Goal: Task Accomplishment & Management: Manage account settings

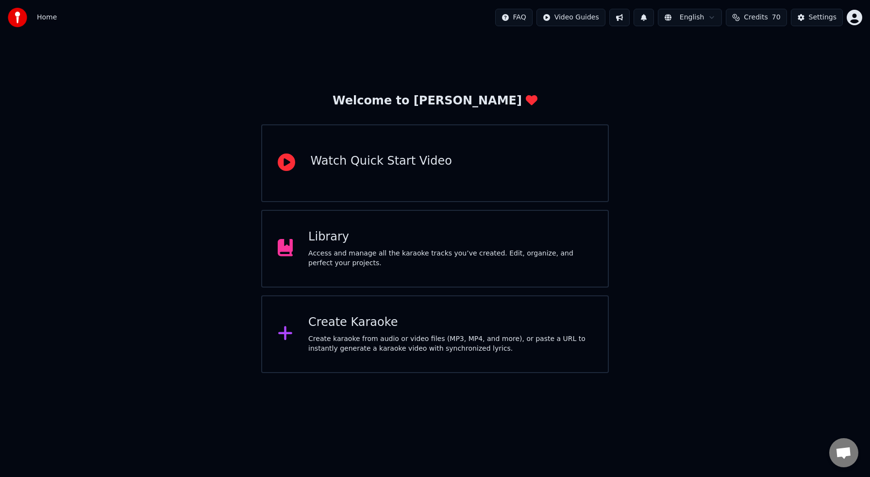
click at [409, 248] on div "Library Access and manage all the karaoke tracks you’ve created. Edit, organize…" at bounding box center [450, 248] width 284 height 39
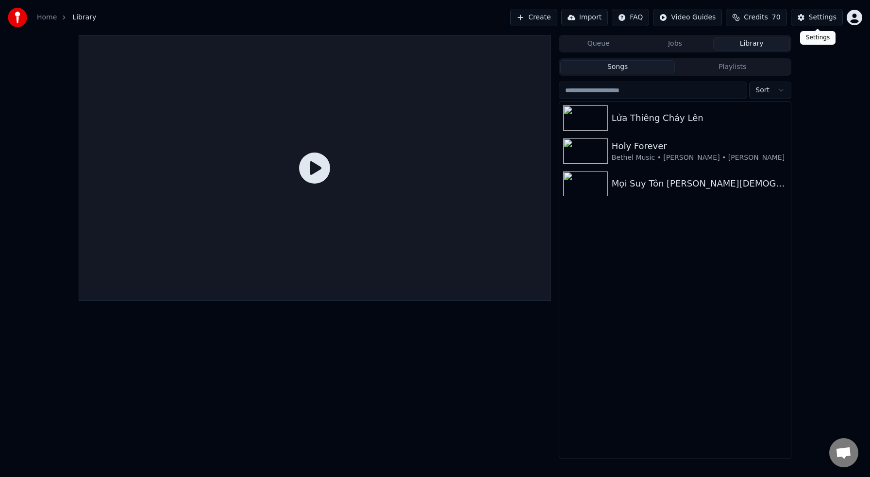
click at [815, 19] on div "Settings" at bounding box center [823, 18] width 28 height 10
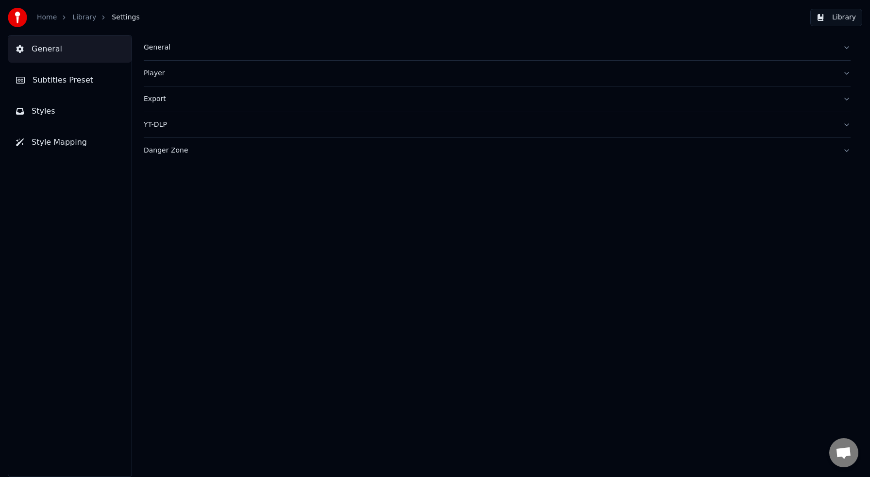
click at [44, 50] on span "General" at bounding box center [47, 49] width 31 height 12
click at [59, 138] on span "Style Mapping" at bounding box center [59, 142] width 55 height 12
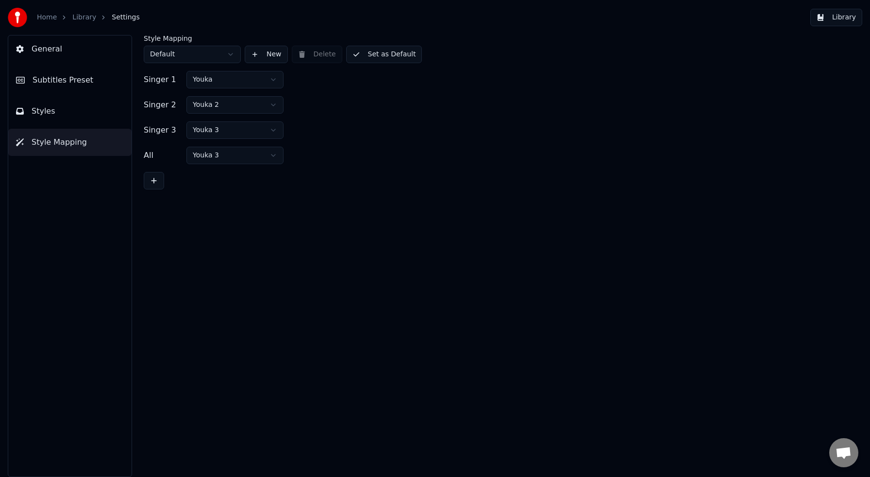
click at [56, 108] on button "Styles" at bounding box center [69, 111] width 123 height 27
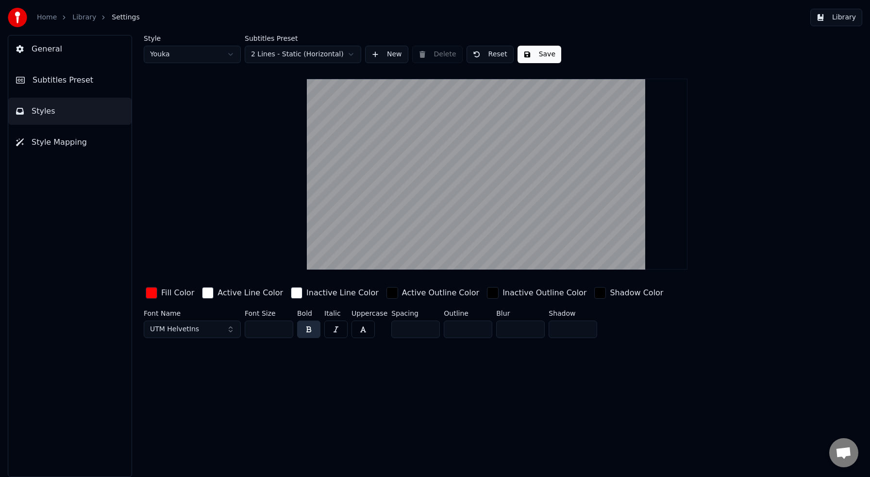
click at [57, 89] on button "Subtitles Preset" at bounding box center [69, 79] width 123 height 27
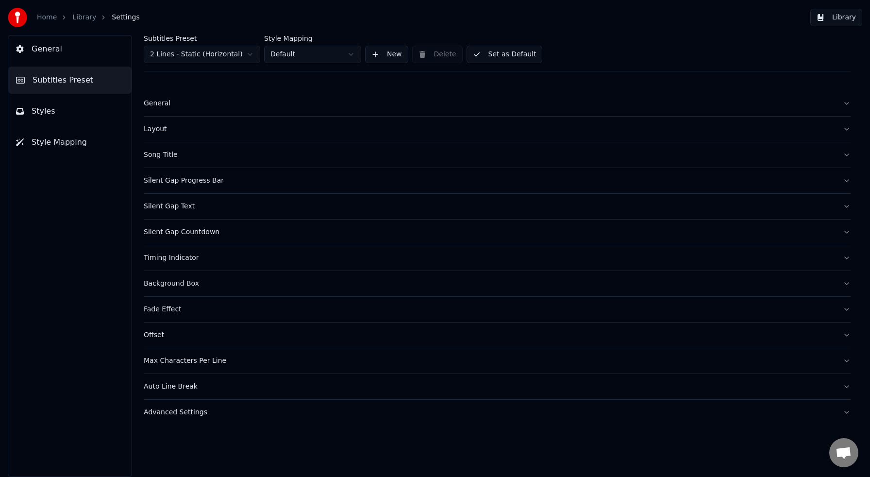
click at [167, 107] on div "General" at bounding box center [489, 104] width 691 height 10
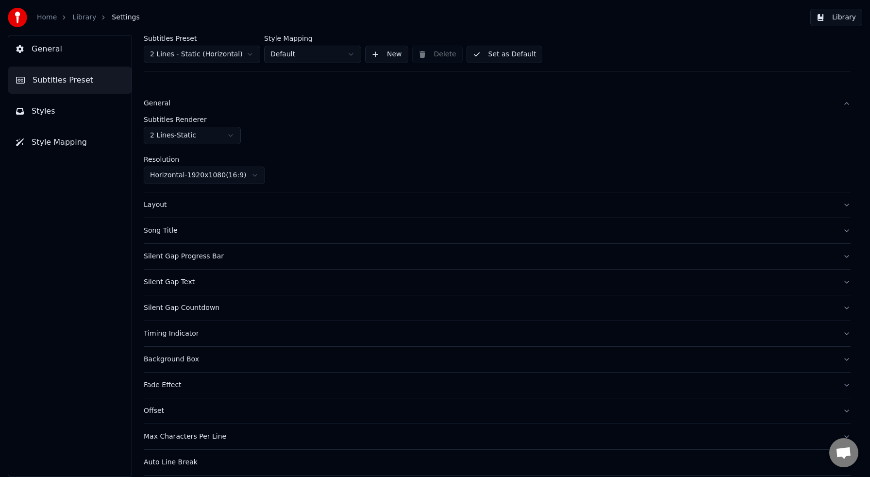
click at [173, 210] on button "Layout" at bounding box center [497, 204] width 707 height 25
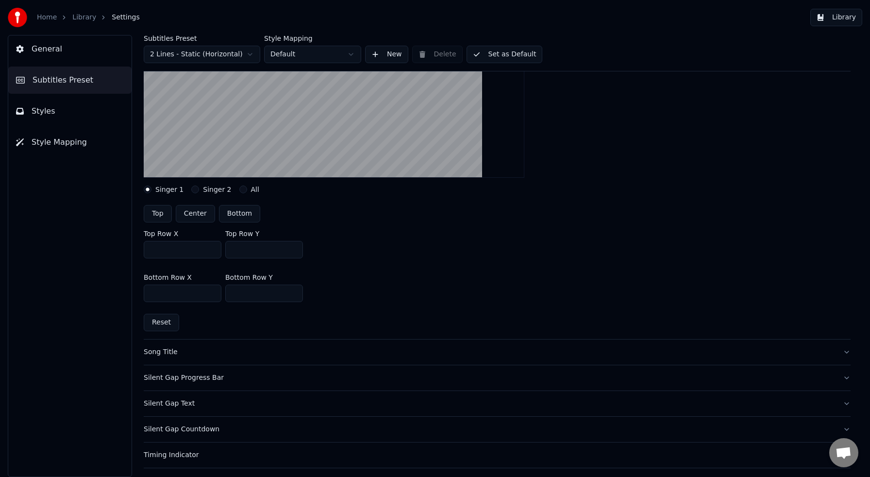
scroll to position [188, 0]
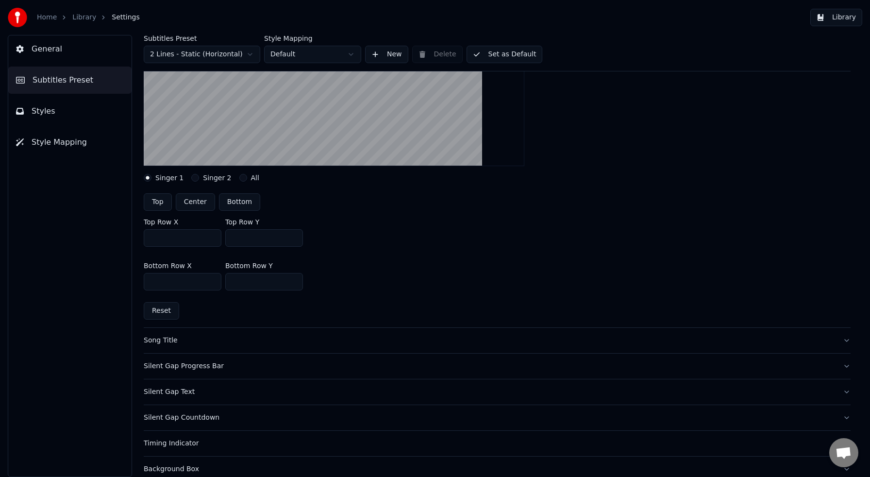
click at [156, 344] on div "Song Title" at bounding box center [489, 340] width 691 height 10
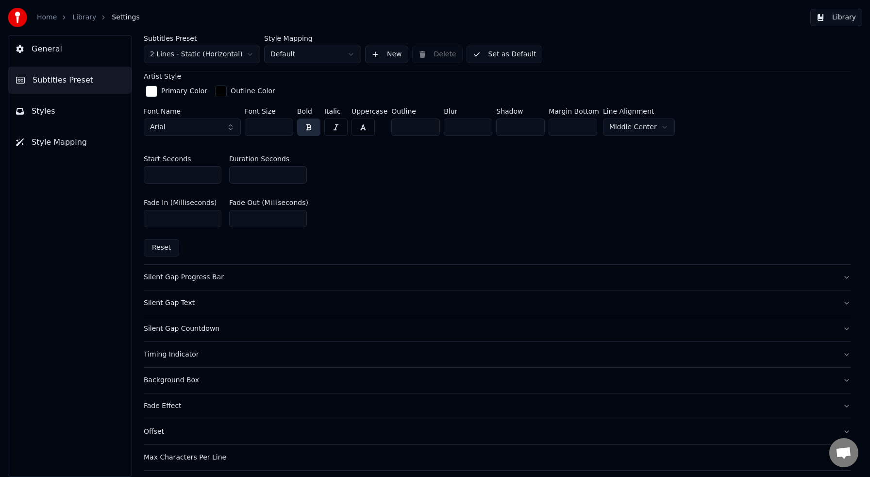
scroll to position [439, 0]
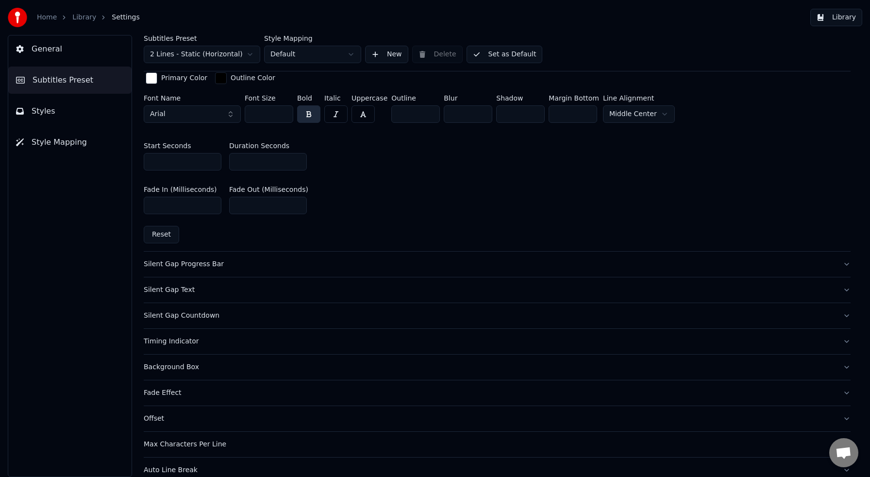
click at [213, 262] on div "Silent Gap Progress Bar" at bounding box center [489, 264] width 691 height 10
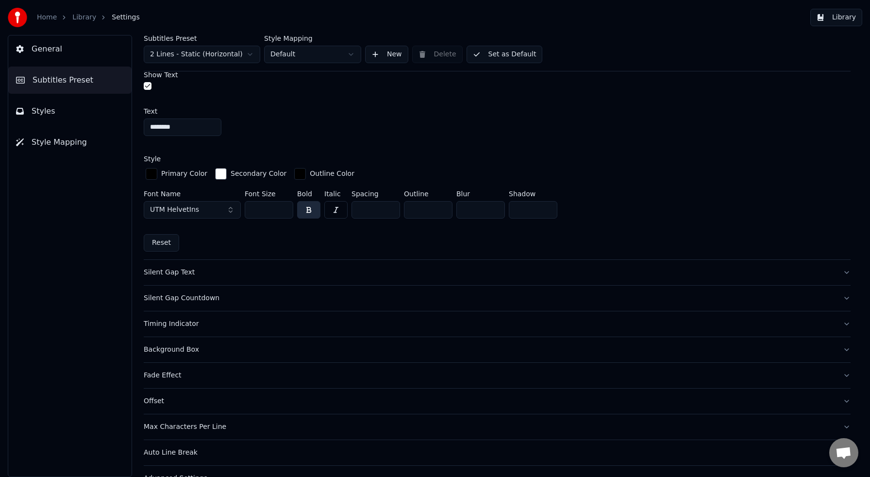
scroll to position [696, 0]
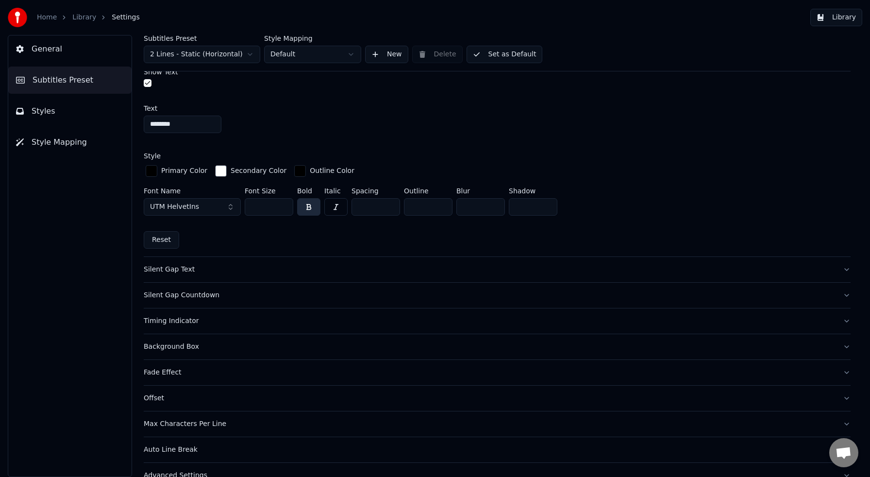
click at [161, 268] on div "Silent Gap Text" at bounding box center [489, 270] width 691 height 10
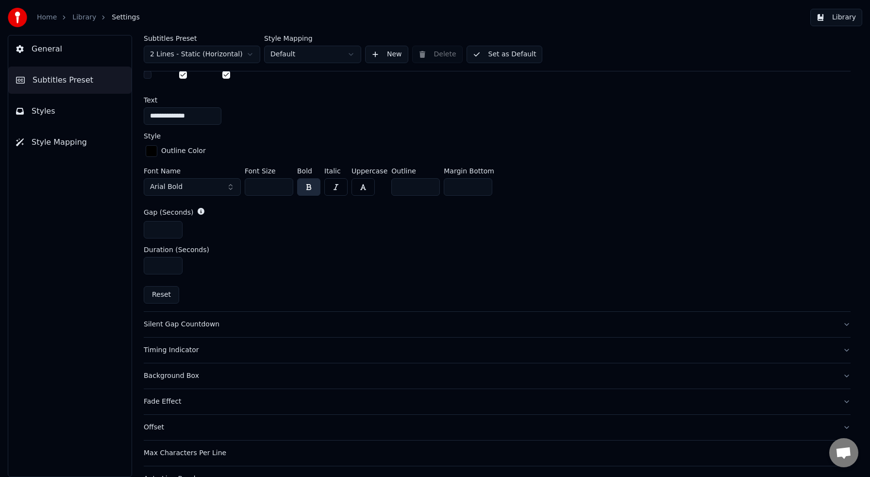
scroll to position [418, 0]
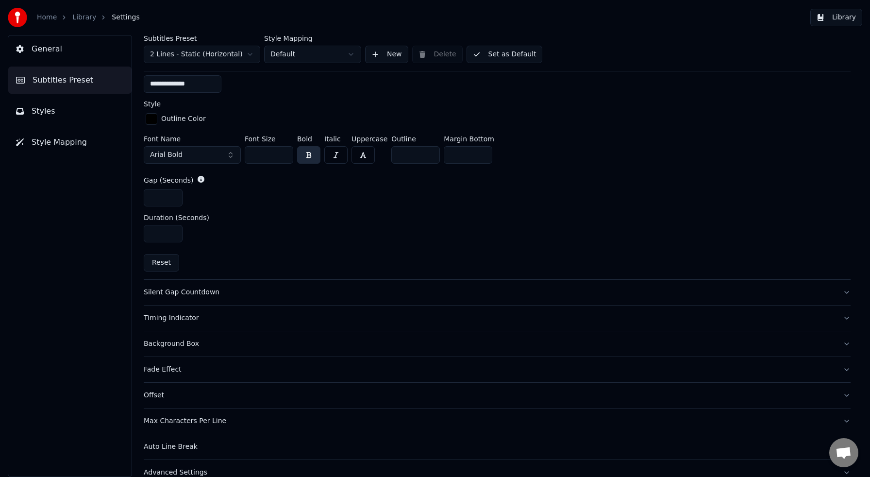
click at [171, 293] on div "Silent Gap Countdown" at bounding box center [489, 292] width 691 height 10
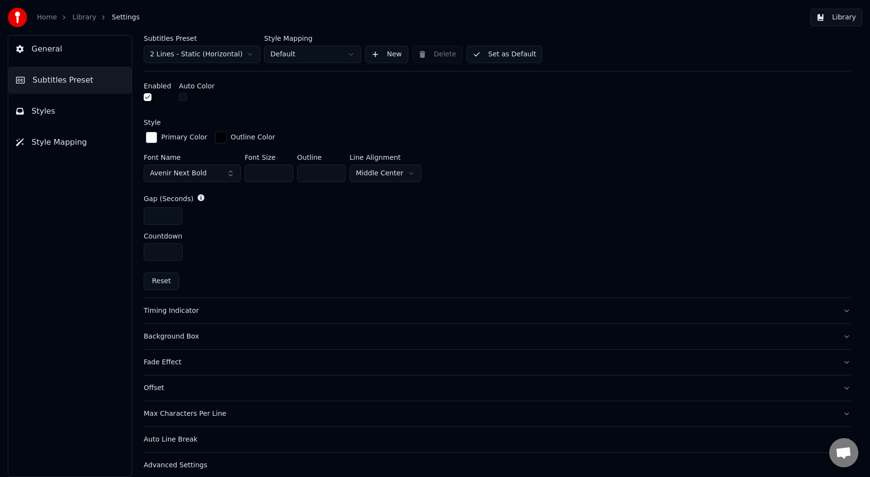
scroll to position [397, 0]
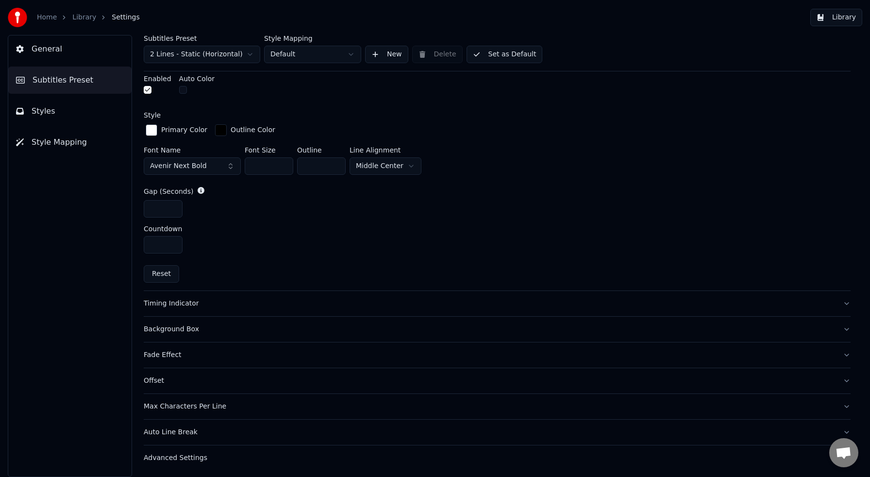
click at [186, 301] on div "Timing Indicator" at bounding box center [489, 304] width 691 height 10
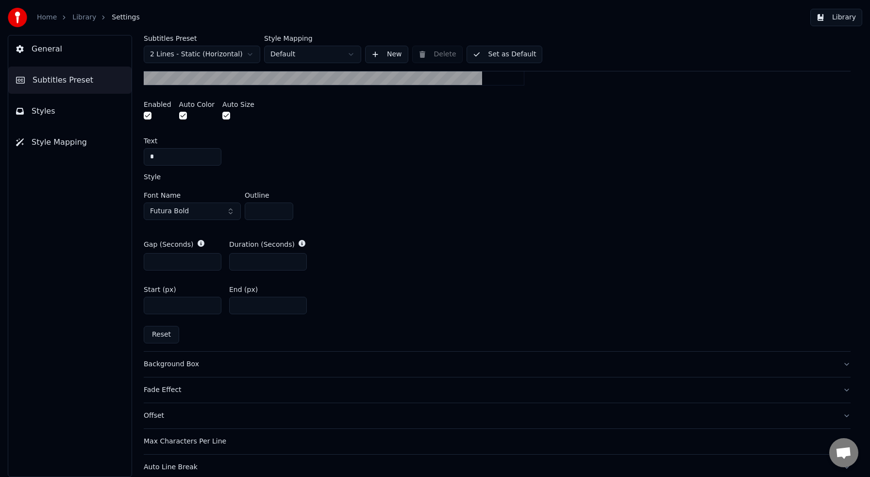
click at [181, 366] on div "Background Box" at bounding box center [489, 364] width 691 height 10
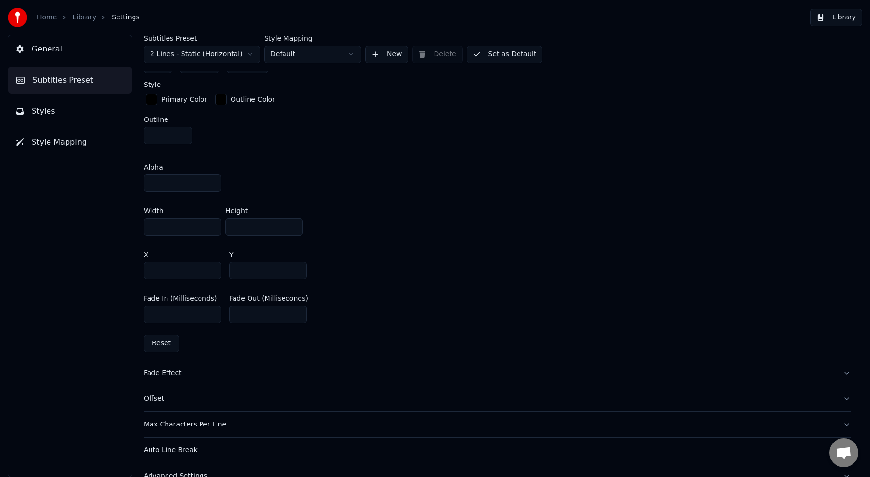
scroll to position [530, 0]
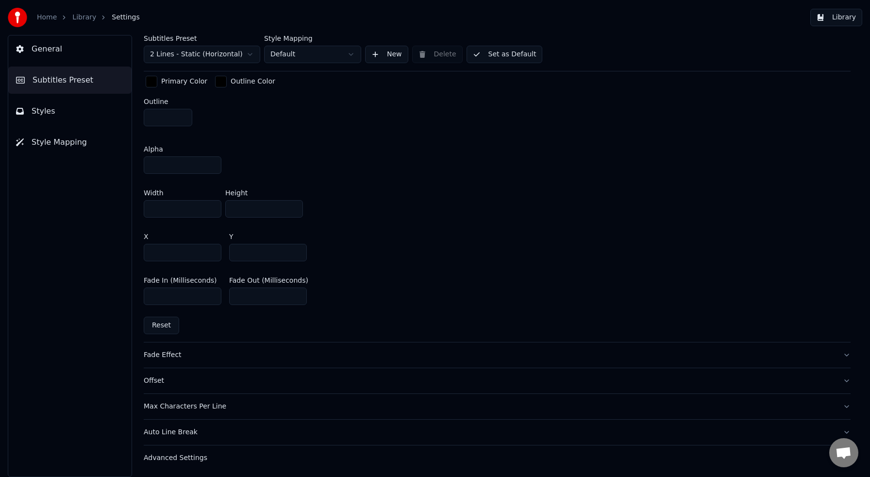
click at [172, 351] on div "Fade Effect" at bounding box center [489, 355] width 691 height 10
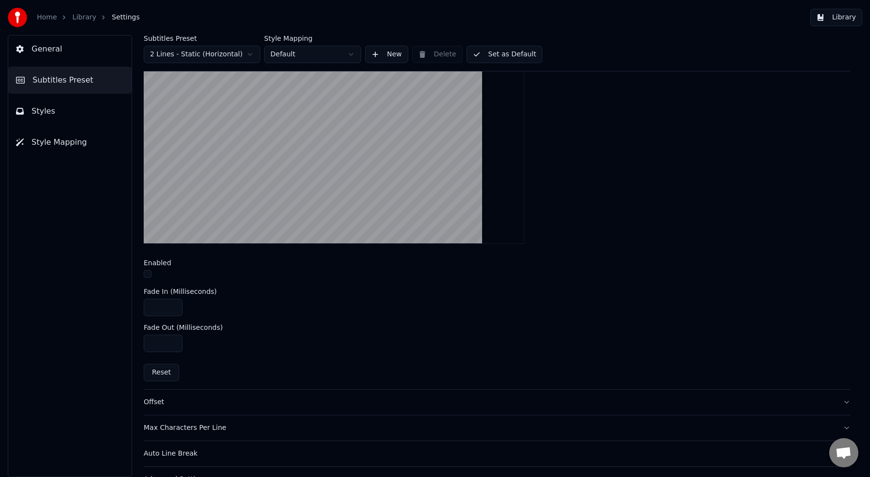
scroll to position [312, 0]
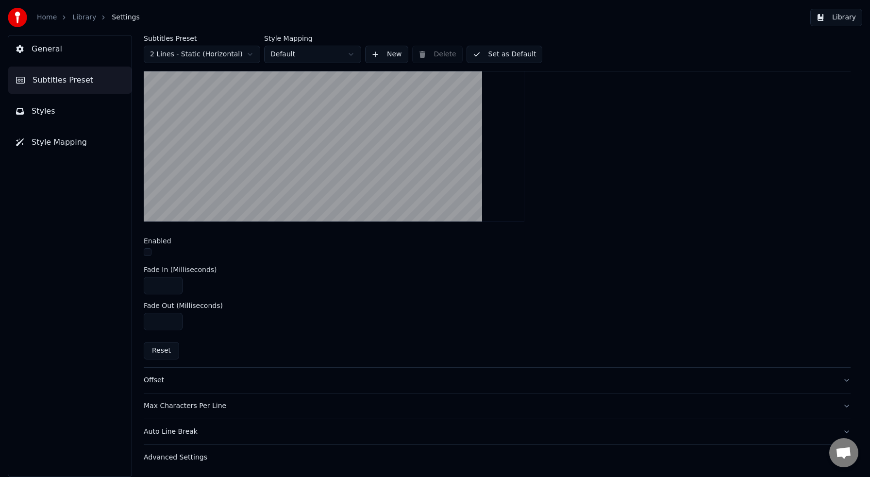
click at [204, 405] on div "Max Characters Per Line" at bounding box center [489, 406] width 691 height 10
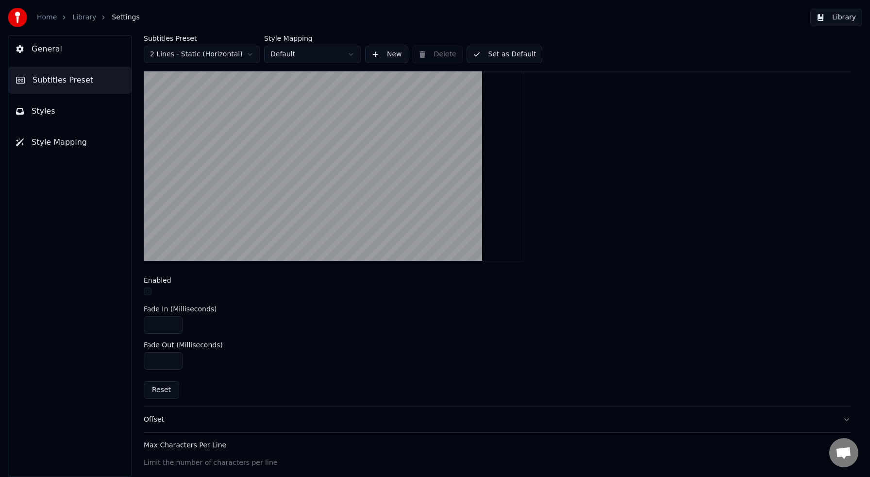
scroll to position [276, 0]
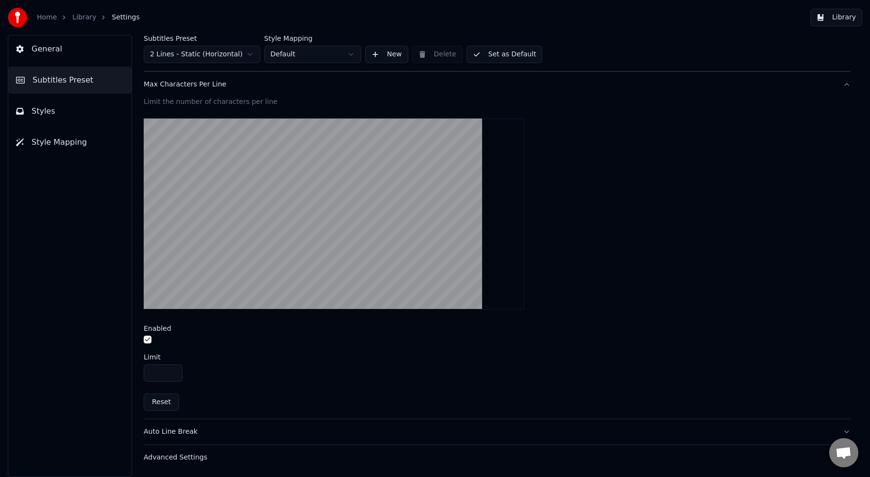
click at [189, 430] on div "Auto Line Break" at bounding box center [489, 432] width 691 height 10
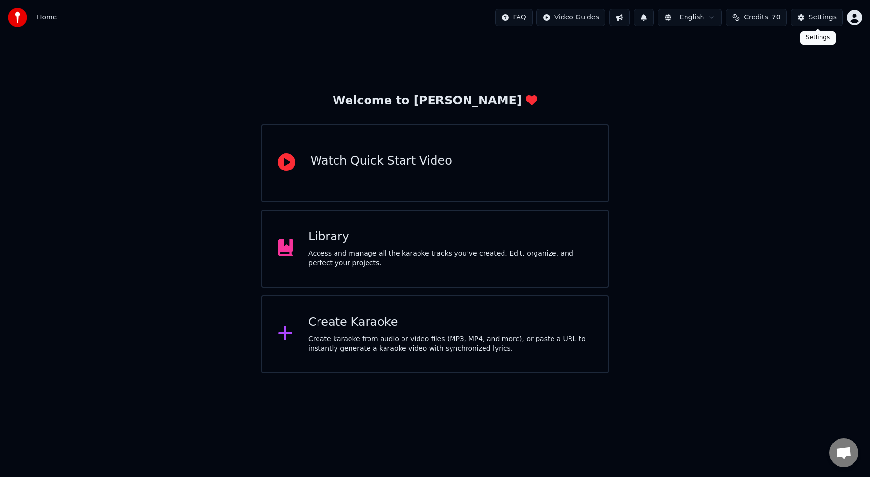
click at [823, 20] on div "Settings" at bounding box center [823, 18] width 28 height 10
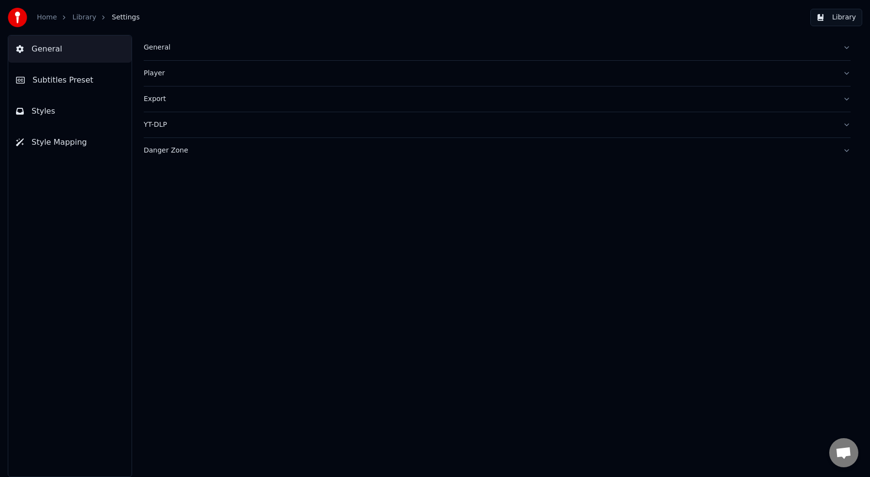
click at [68, 82] on span "Subtitles Preset" at bounding box center [63, 80] width 61 height 12
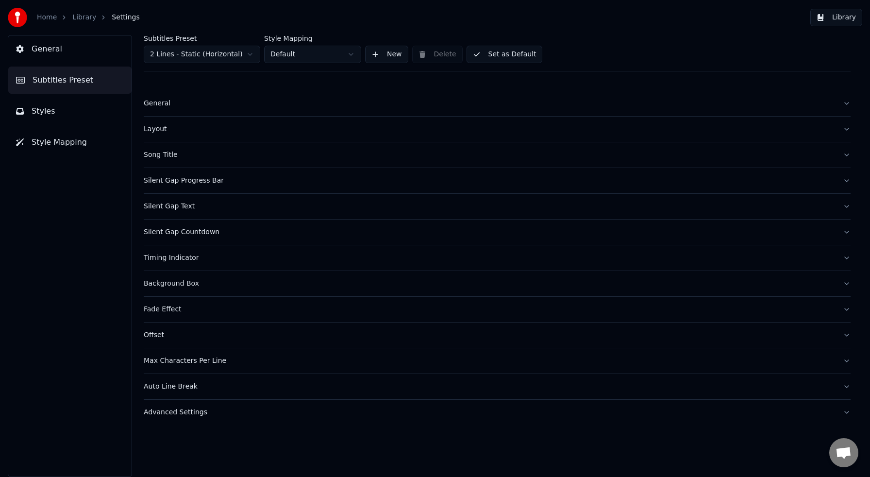
click at [393, 56] on button "New" at bounding box center [386, 54] width 43 height 17
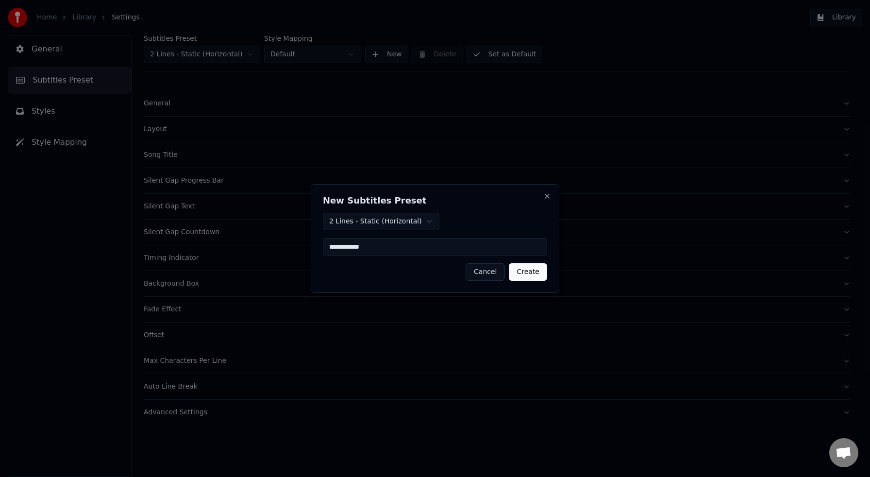
type input "**********"
click at [526, 272] on button "Create" at bounding box center [528, 271] width 38 height 17
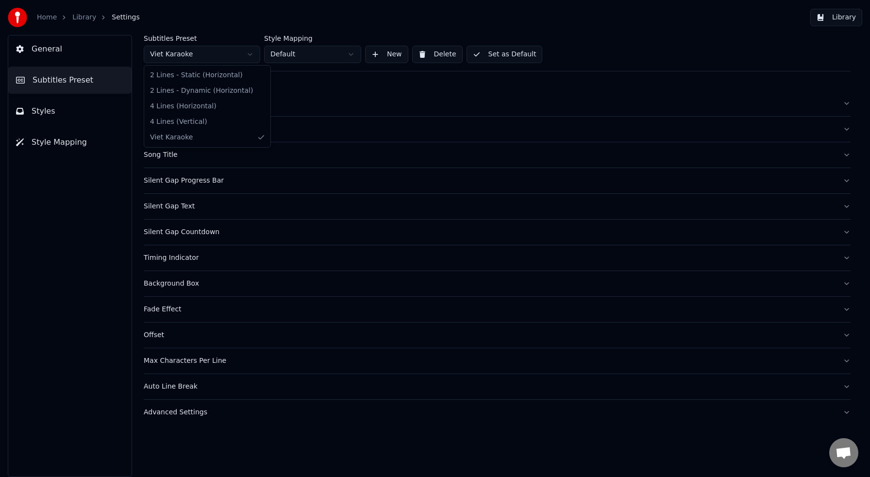
click at [249, 53] on html "Home Library Settings Library General Subtitles Preset Styles Style Mapping Sub…" at bounding box center [435, 238] width 870 height 477
click at [381, 16] on html "Home Library Settings Library General Subtitles Preset Styles Style Mapping Sub…" at bounding box center [435, 238] width 870 height 477
click at [385, 56] on button "New" at bounding box center [386, 54] width 43 height 17
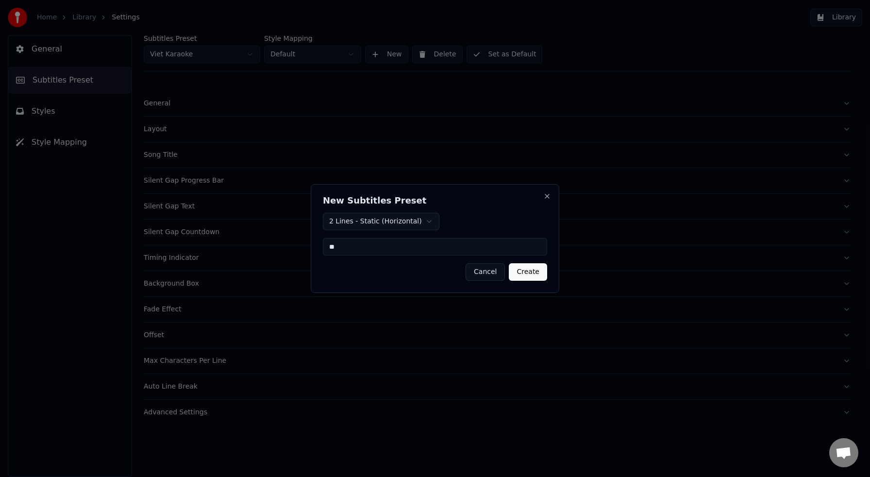
type input "*"
type input "**********"
click at [535, 269] on button "Create" at bounding box center [528, 271] width 38 height 17
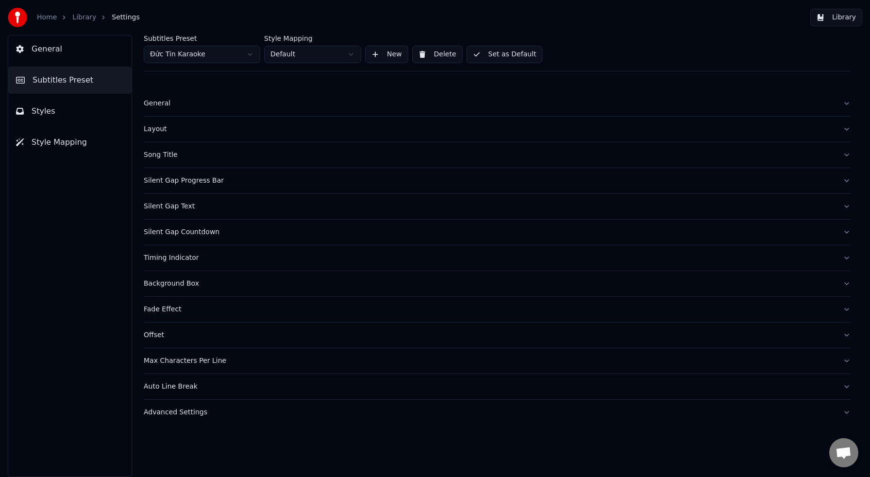
click at [250, 56] on html "Home Library Settings Library General Subtitles Preset Styles Style Mapping Sub…" at bounding box center [435, 238] width 870 height 477
click at [162, 105] on div "General" at bounding box center [489, 104] width 691 height 10
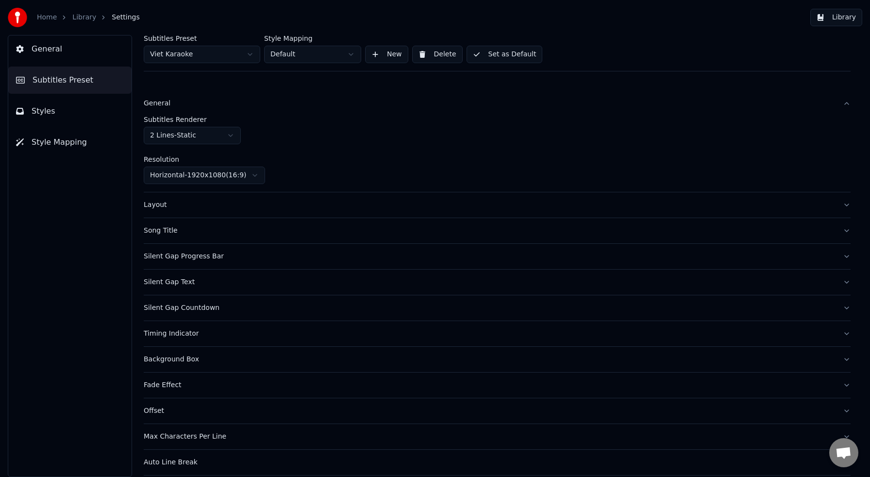
scroll to position [32, 0]
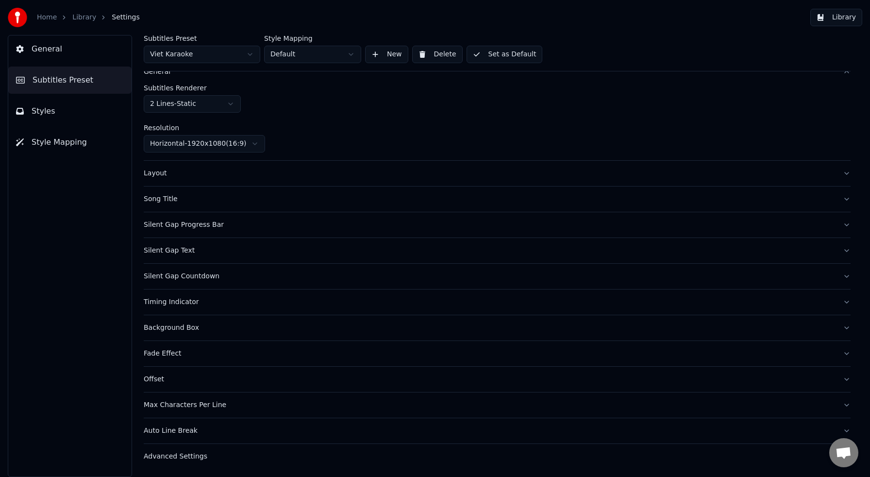
click at [156, 177] on div "Layout" at bounding box center [489, 173] width 691 height 10
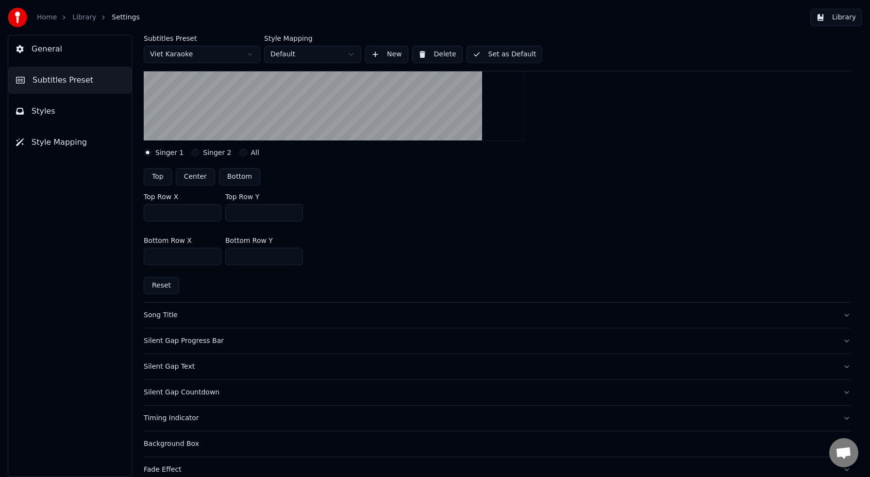
scroll to position [214, 0]
click at [157, 316] on div "Song Title" at bounding box center [489, 314] width 691 height 10
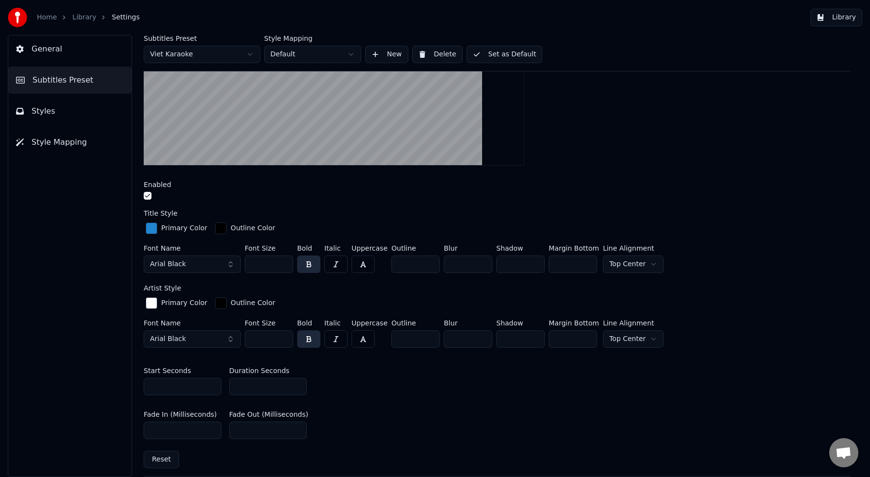
click at [148, 195] on button "button" at bounding box center [148, 196] width 8 height 8
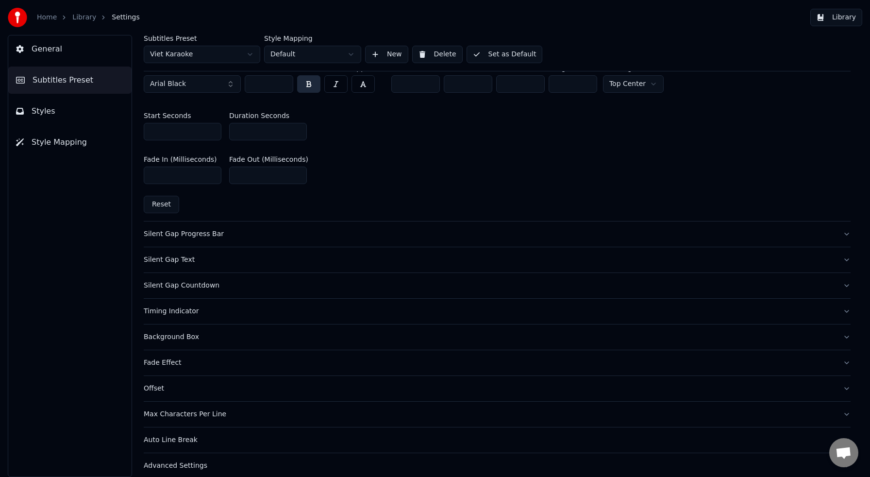
scroll to position [474, 0]
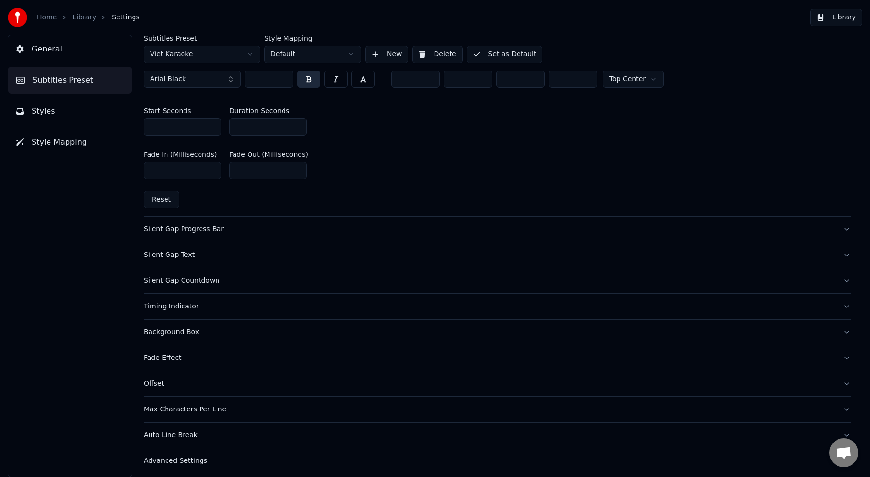
click at [203, 228] on div "Silent Gap Progress Bar" at bounding box center [489, 229] width 691 height 10
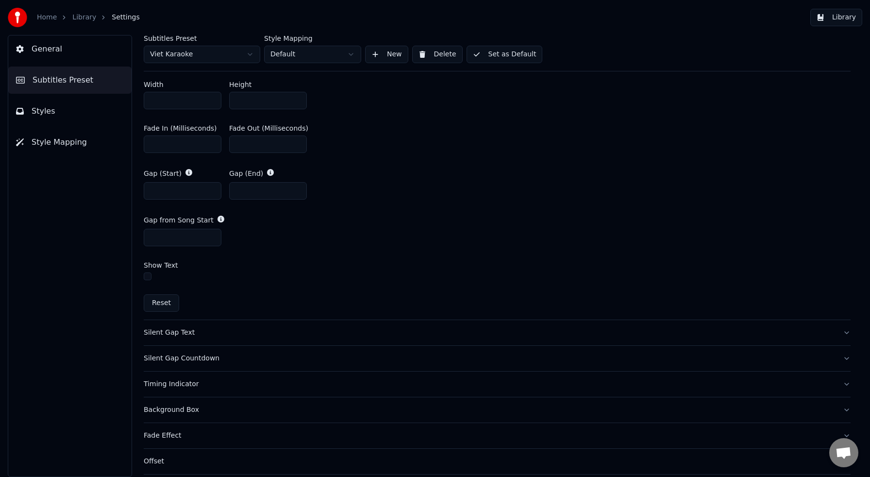
scroll to position [487, 0]
click at [173, 331] on div "Silent Gap Text" at bounding box center [489, 331] width 691 height 10
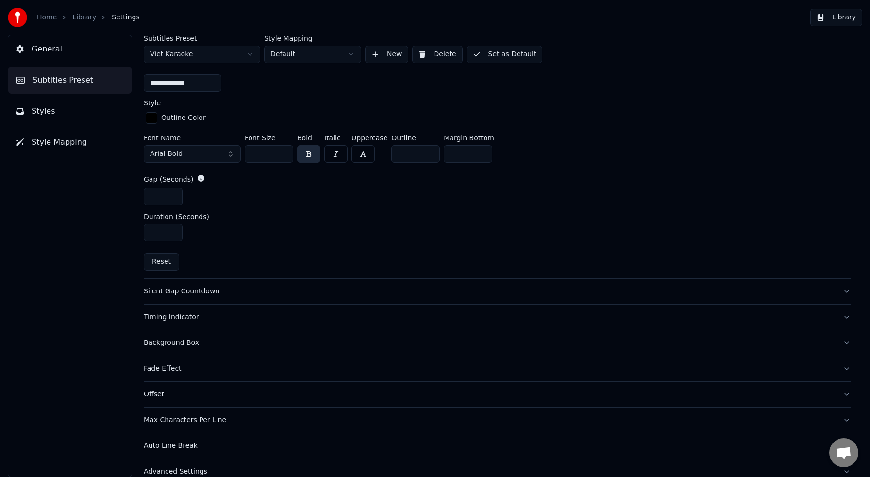
scroll to position [420, 0]
click at [205, 286] on div "Silent Gap Countdown" at bounding box center [489, 291] width 691 height 10
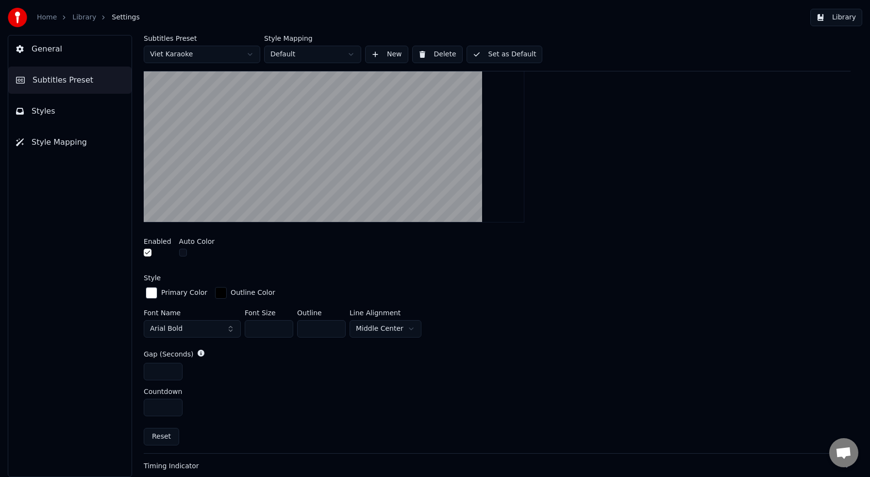
scroll to position [257, 0]
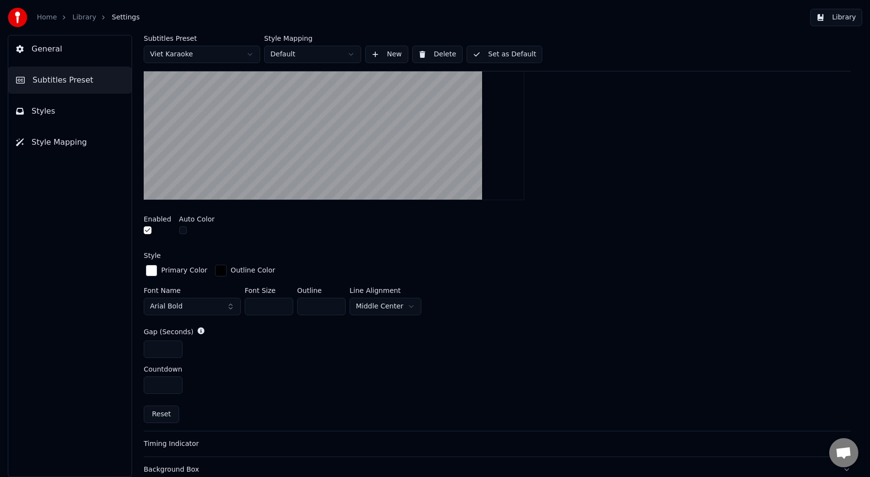
click at [228, 306] on button "Arial Bold" at bounding box center [192, 306] width 97 height 17
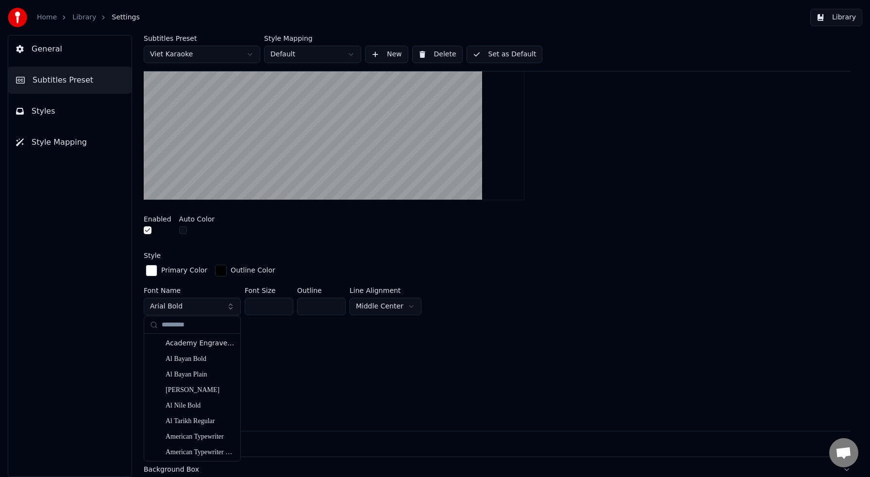
click at [187, 306] on button "Arial Bold" at bounding box center [192, 306] width 97 height 17
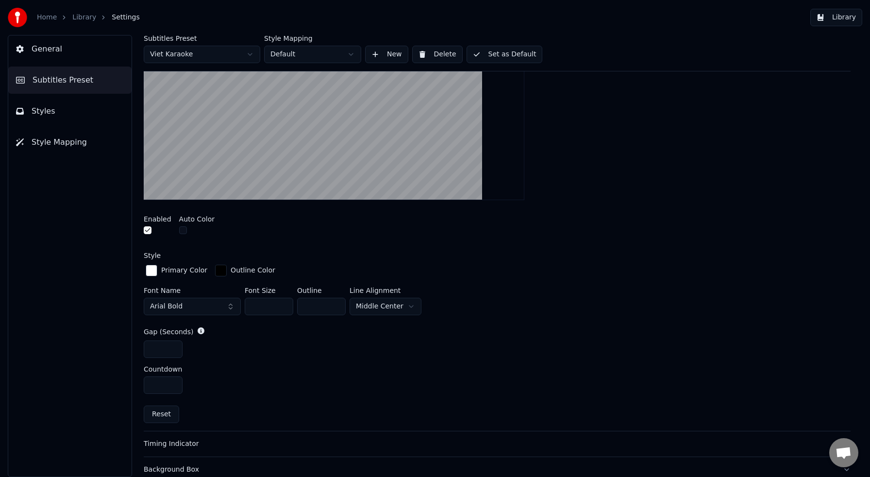
click at [187, 306] on button "Arial Bold" at bounding box center [192, 306] width 97 height 17
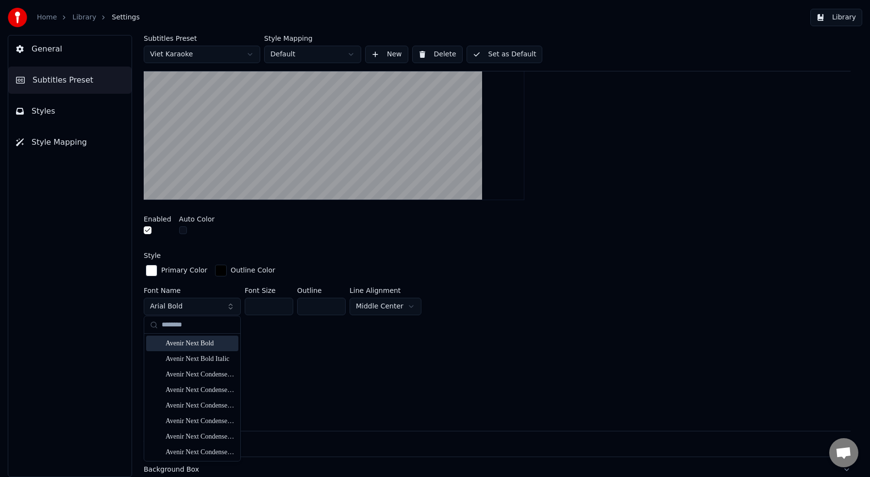
type input "********"
click at [181, 345] on div "Avenir Next Bold" at bounding box center [200, 343] width 69 height 10
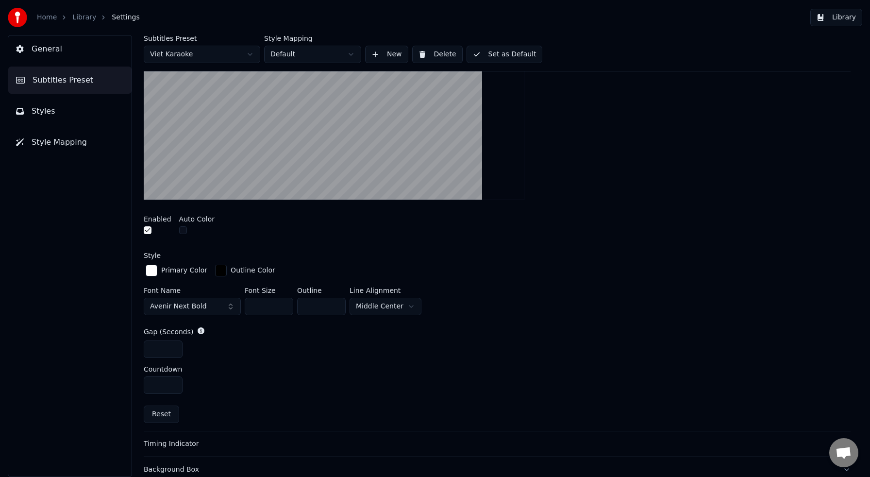
drag, startPoint x: 272, startPoint y: 306, endPoint x: 220, endPoint y: 303, distance: 52.5
click at [220, 303] on div "Font Name Avenir Next Bold Font Size ** Outline * Line Alignment Middle Center" at bounding box center [497, 303] width 707 height 32
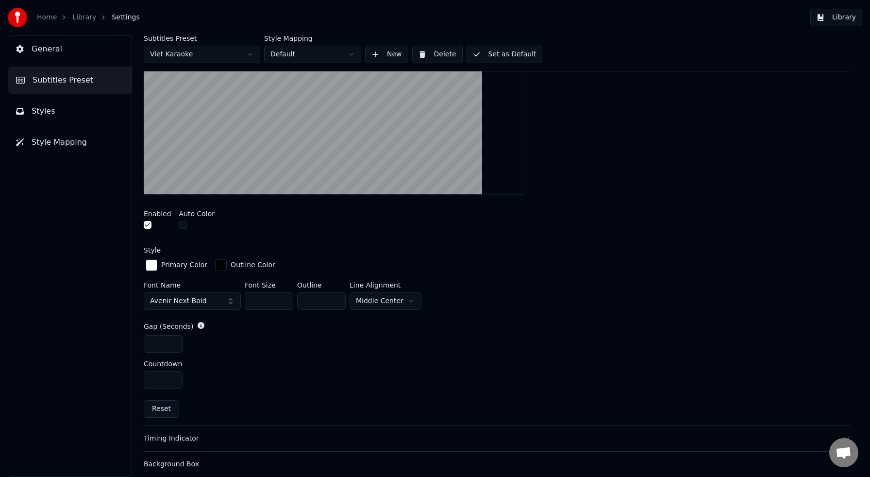
scroll to position [254, 0]
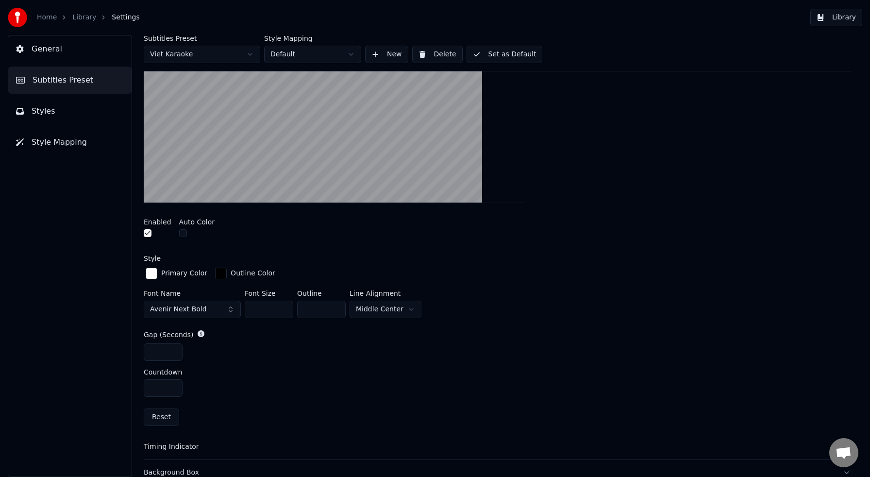
type input "***"
drag, startPoint x: 325, startPoint y: 305, endPoint x: 293, endPoint y: 304, distance: 32.1
click at [293, 304] on div "Font Name Avenir Next Bold Font Size *** Outline * Line Alignment Middle Center" at bounding box center [497, 306] width 707 height 32
type input "*"
click at [490, 332] on div "Gap (Seconds)" at bounding box center [497, 335] width 707 height 10
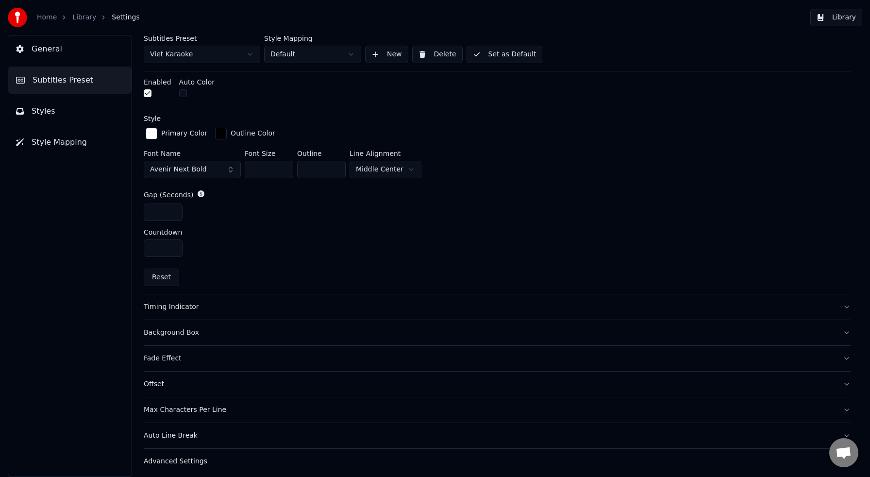
scroll to position [397, 0]
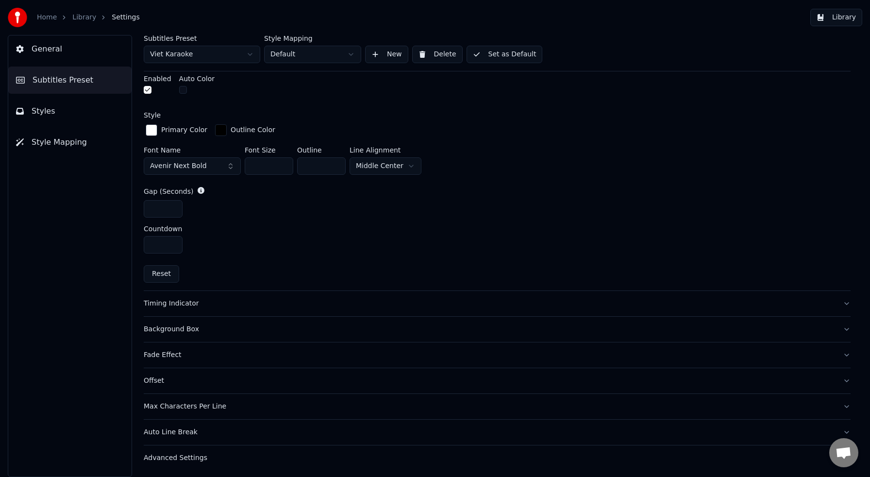
click at [179, 303] on div "Timing Indicator" at bounding box center [489, 304] width 691 height 10
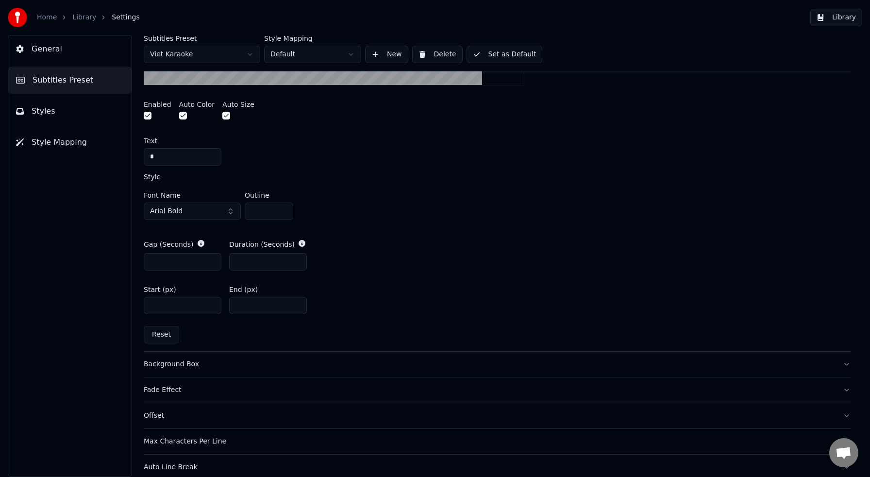
click at [198, 210] on button "Arial Bold" at bounding box center [192, 210] width 97 height 17
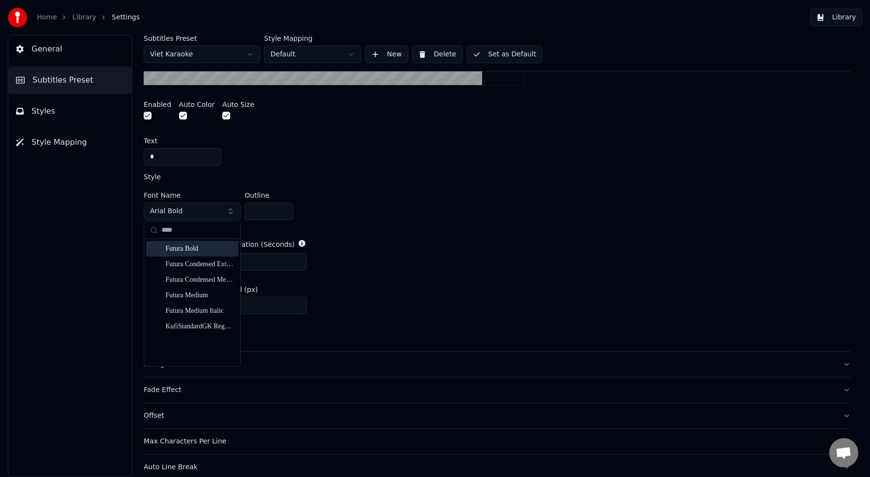
type input "****"
click at [189, 247] on div "Futura Bold" at bounding box center [200, 249] width 69 height 10
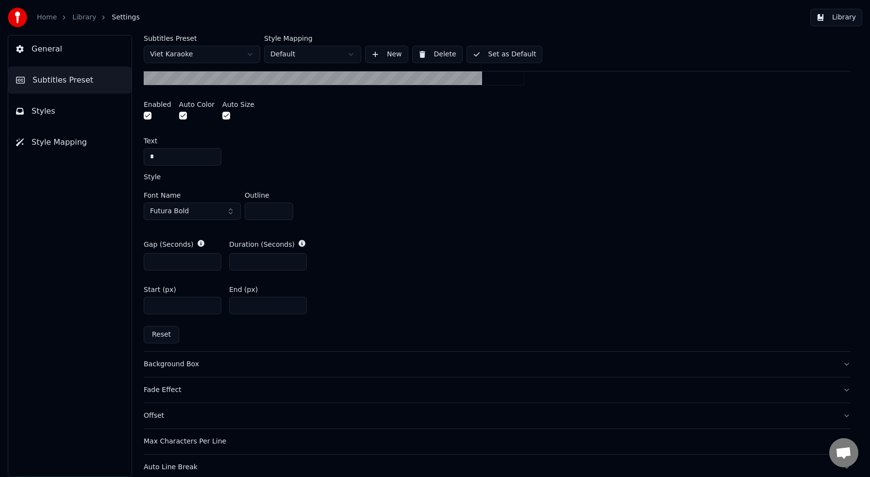
click at [435, 318] on div "Start (px) **** End (px) ***" at bounding box center [497, 300] width 707 height 44
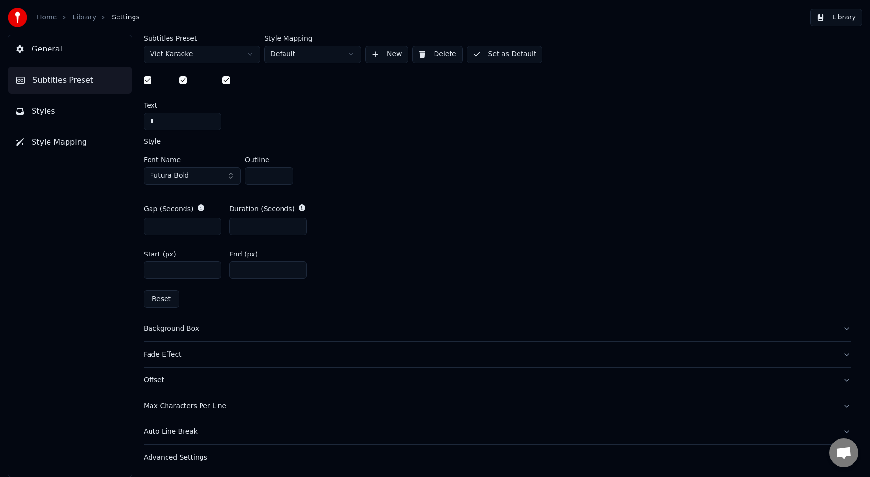
click at [198, 404] on div "Max Characters Per Line" at bounding box center [489, 406] width 691 height 10
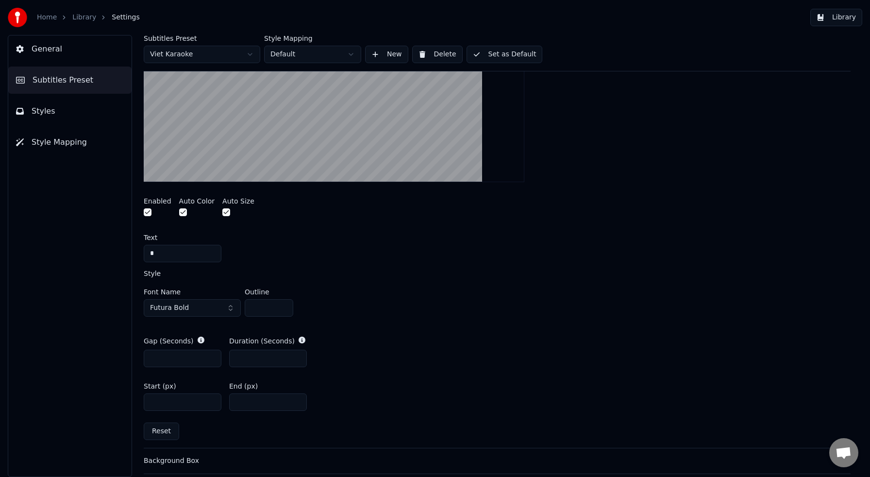
scroll to position [247, 0]
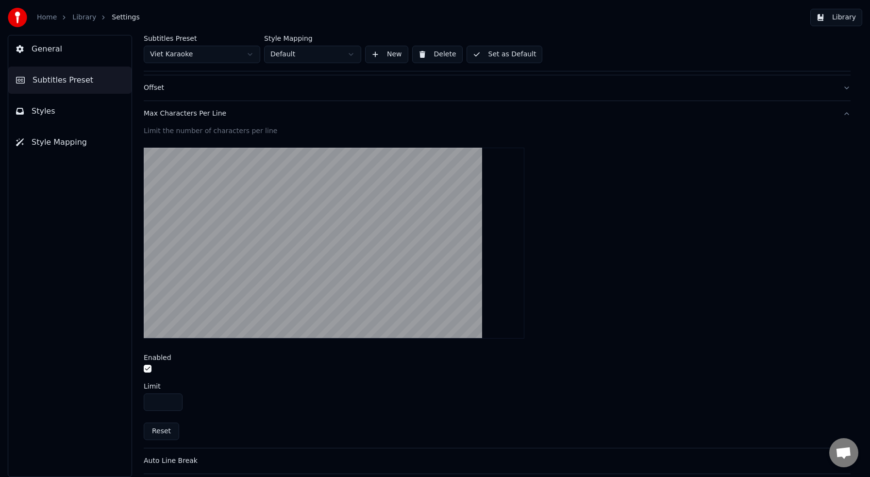
drag, startPoint x: 162, startPoint y: 400, endPoint x: 133, endPoint y: 397, distance: 28.9
click at [133, 397] on div "Subtitles Preset Viet Karaoke Style Mapping Default New Delete Set as Default G…" at bounding box center [497, 256] width 746 height 442
type input "**"
click at [458, 355] on div "Enabled" at bounding box center [497, 357] width 707 height 7
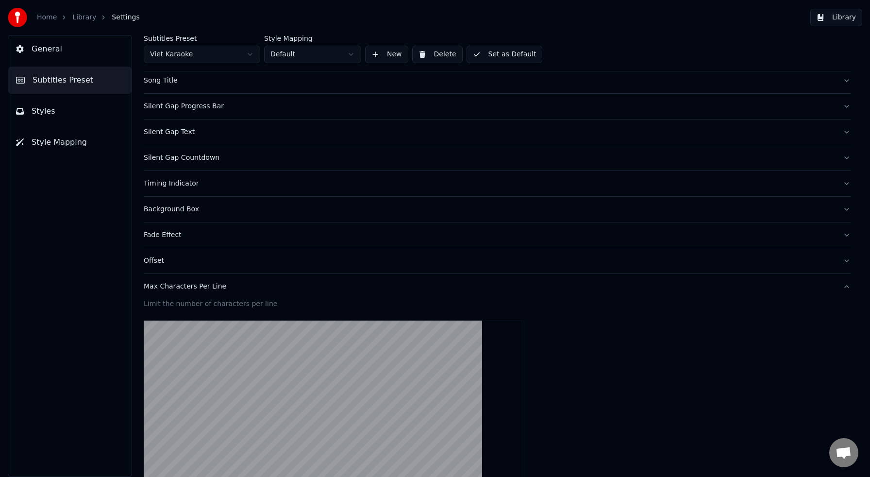
scroll to position [0, 0]
